Goal: Task Accomplishment & Management: Manage account settings

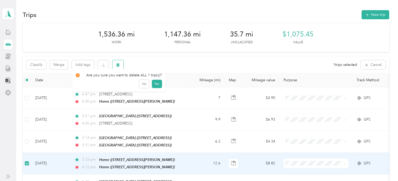
click at [119, 64] on icon "button" at bounding box center [117, 64] width 3 height 3
click at [156, 87] on button "Yes" at bounding box center [156, 86] width 10 height 8
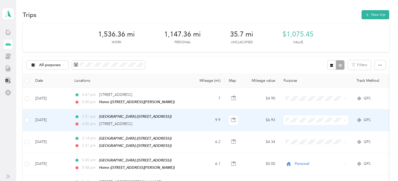
click at [295, 115] on span at bounding box center [315, 119] width 65 height 9
click at [296, 115] on span at bounding box center [315, 119] width 65 height 9
click at [293, 123] on span at bounding box center [315, 119] width 65 height 9
click at [307, 132] on li "Cuyahoga DD" at bounding box center [315, 129] width 65 height 9
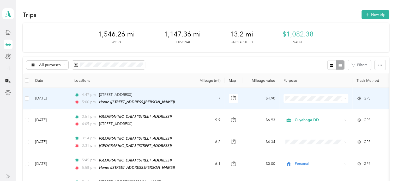
click at [305, 116] on span "Personal" at bounding box center [320, 116] width 48 height 5
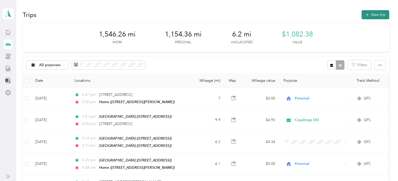
click at [368, 11] on button "New trip" at bounding box center [375, 14] width 28 height 9
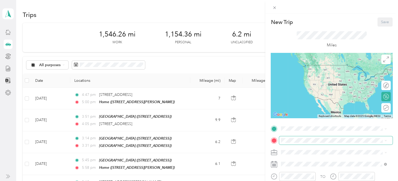
click at [292, 136] on span at bounding box center [335, 140] width 113 height 8
click at [302, 101] on div "Home" at bounding box center [321, 98] width 62 height 5
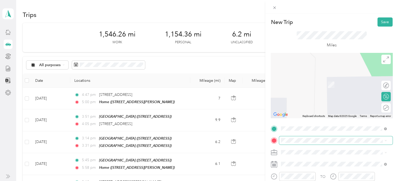
click at [289, 143] on span at bounding box center [335, 140] width 113 height 8
click at [305, 86] on div "[GEOGRAPHIC_DATA] [STREET_ADDRESS]" at bounding box center [306, 82] width 33 height 11
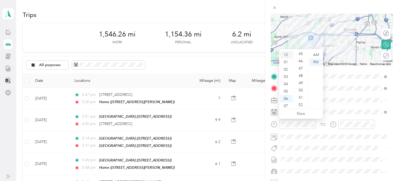
click at [286, 57] on div "12" at bounding box center [286, 54] width 13 height 7
click at [300, 106] on div "45" at bounding box center [301, 105] width 13 height 7
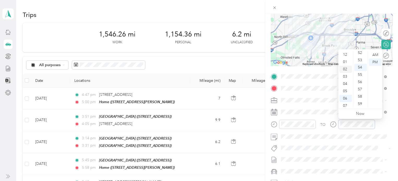
scroll to position [0, 0]
click at [345, 62] on div "01" at bounding box center [345, 62] width 13 height 7
click at [362, 55] on div "00" at bounding box center [360, 54] width 13 height 7
click at [392, 106] on form "New Trip Save This trip cannot be edited because it is either under review, app…" at bounding box center [331, 81] width 133 height 233
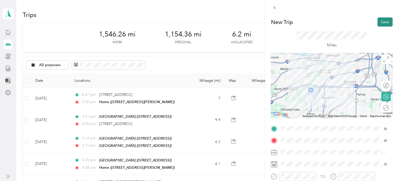
click at [381, 21] on button "Save" at bounding box center [384, 21] width 15 height 9
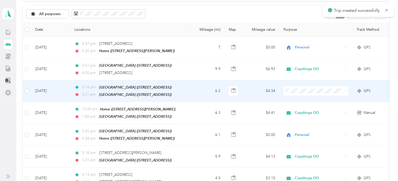
scroll to position [52, 0]
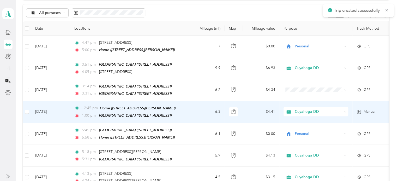
click at [317, 109] on span "Cuyahoga DD" at bounding box center [318, 112] width 48 height 6
click at [308, 128] on span "Personal" at bounding box center [320, 128] width 48 height 5
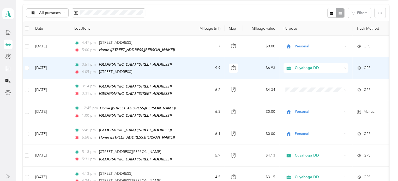
scroll to position [0, 0]
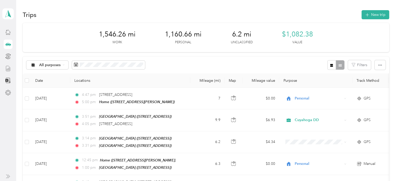
click at [11, 67] on div at bounding box center [8, 68] width 9 height 9
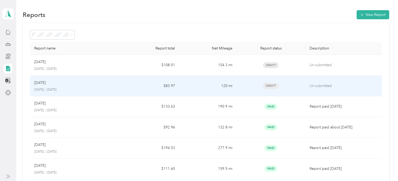
click at [133, 86] on td "$83.97" at bounding box center [150, 86] width 57 height 21
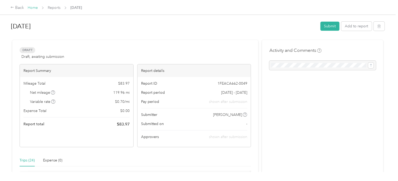
click at [32, 5] on link "Home" at bounding box center [33, 7] width 10 height 4
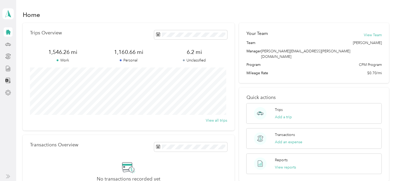
click at [2, 46] on aside "[PERSON_NAME] Personal dashboard" at bounding box center [8, 90] width 16 height 181
click at [4, 46] on div at bounding box center [8, 44] width 9 height 9
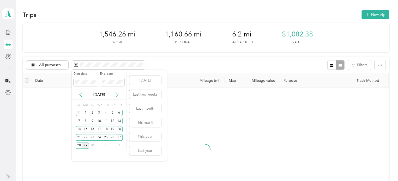
click at [117, 94] on icon at bounding box center [116, 94] width 5 height 5
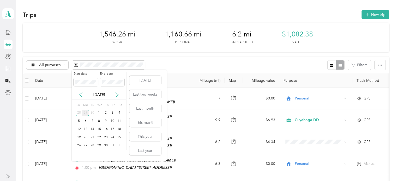
click at [83, 94] on div "[DATE]" at bounding box center [99, 94] width 54 height 5
click at [82, 95] on icon at bounding box center [80, 94] width 5 height 5
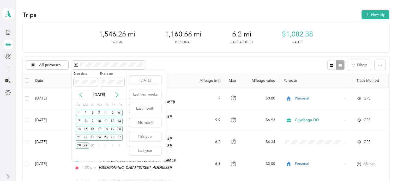
click at [82, 95] on icon at bounding box center [80, 94] width 5 height 5
click at [90, 121] on div "5" at bounding box center [92, 121] width 7 height 7
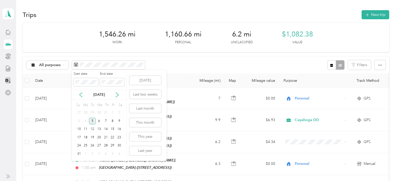
click at [91, 120] on div "5" at bounding box center [92, 121] width 7 height 7
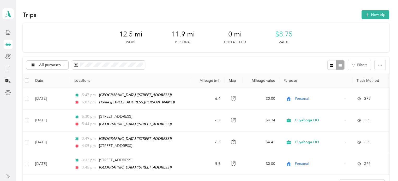
scroll to position [52, 0]
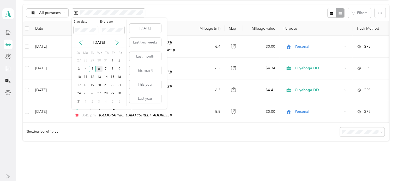
click at [100, 68] on div "6" at bounding box center [99, 69] width 7 height 7
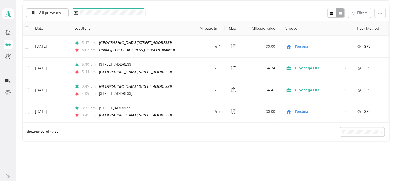
click at [117, 9] on span at bounding box center [108, 13] width 73 height 9
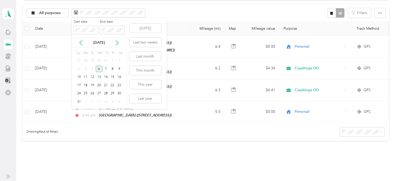
click at [100, 70] on div "6" at bounding box center [99, 69] width 7 height 7
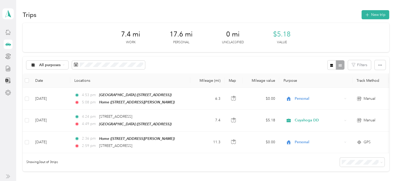
click at [0, 70] on aside "[PERSON_NAME] Personal dashboard" at bounding box center [8, 90] width 16 height 181
click at [6, 66] on icon at bounding box center [8, 69] width 6 height 6
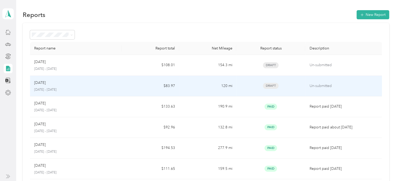
click at [349, 85] on p "Un-submitted" at bounding box center [343, 86] width 68 height 6
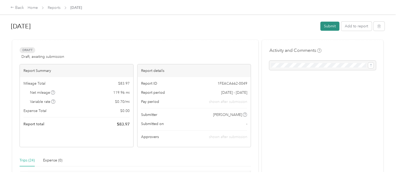
click at [331, 24] on button "Submit" at bounding box center [329, 26] width 19 height 9
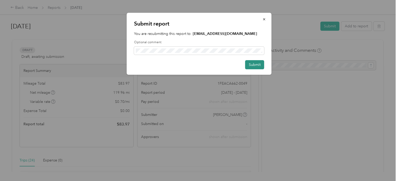
click at [257, 60] on button "Submit" at bounding box center [254, 64] width 19 height 9
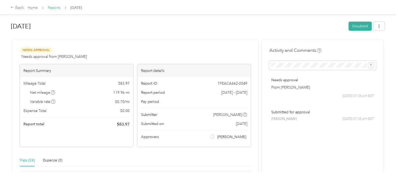
click at [53, 10] on link "Reports" at bounding box center [54, 7] width 13 height 4
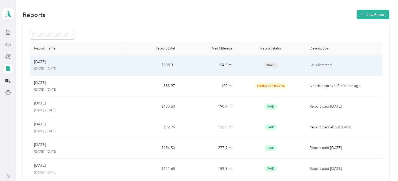
click at [236, 59] on td "Draft" at bounding box center [270, 65] width 69 height 21
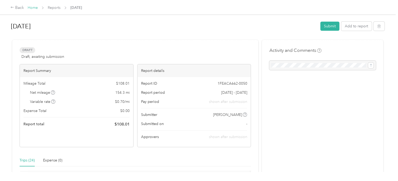
click at [28, 6] on link "Home" at bounding box center [33, 7] width 10 height 4
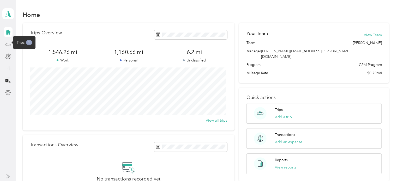
click at [7, 42] on icon at bounding box center [8, 44] width 6 height 6
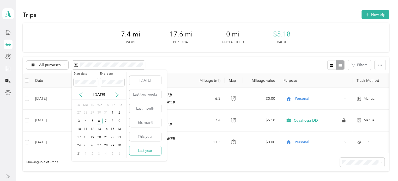
click at [150, 148] on button "Last year" at bounding box center [145, 150] width 32 height 9
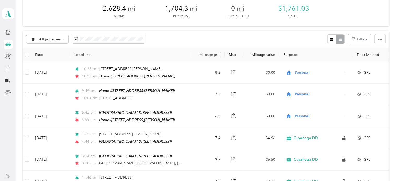
scroll to position [26, 0]
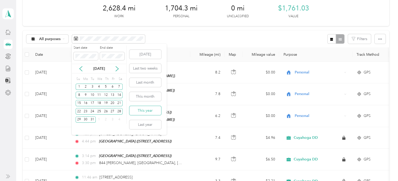
click at [161, 113] on button "This year" at bounding box center [145, 110] width 32 height 9
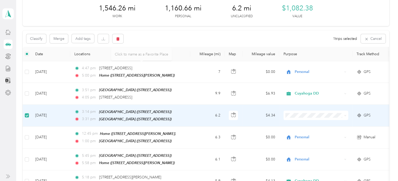
click at [125, 39] on div "Classify Merge Add tags 1 trips selected Cancel" at bounding box center [206, 38] width 366 height 16
click at [121, 40] on button "button" at bounding box center [117, 38] width 11 height 9
click at [153, 61] on button "Yes" at bounding box center [156, 60] width 10 height 8
